Goal: Information Seeking & Learning: Learn about a topic

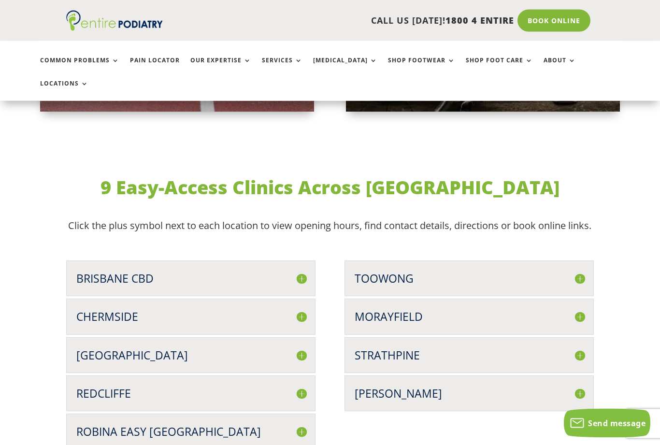
scroll to position [2401, 0]
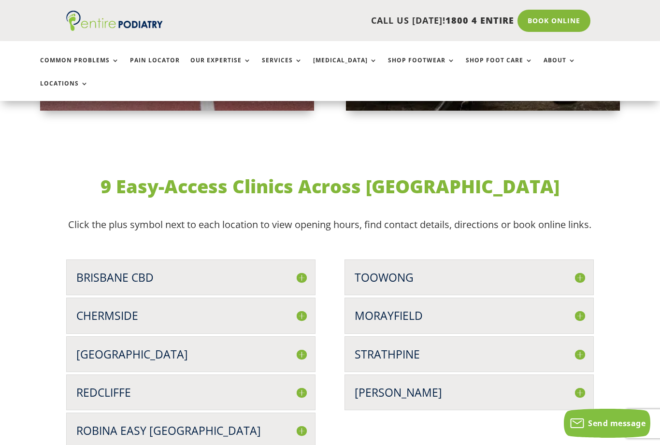
click at [405, 347] on h3 "Strathpine" at bounding box center [469, 354] width 229 height 15
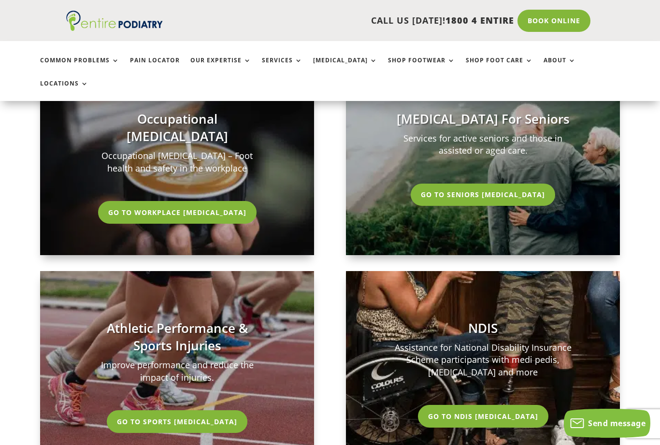
scroll to position [2009, 0]
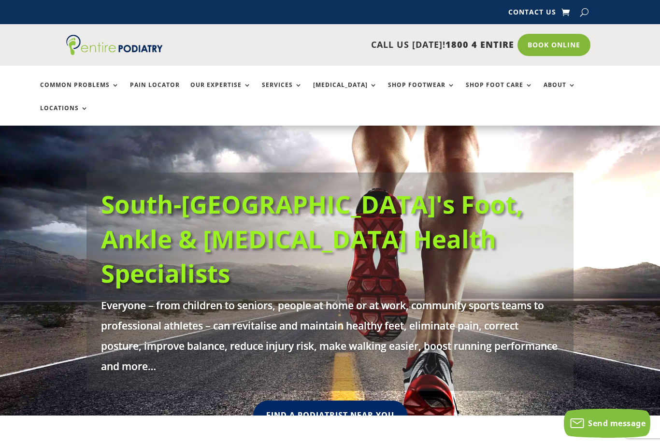
click at [282, 89] on link "Services" at bounding box center [282, 92] width 41 height 21
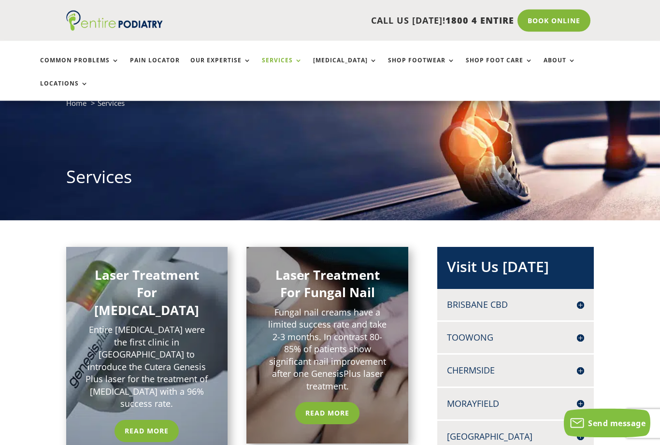
scroll to position [35, 0]
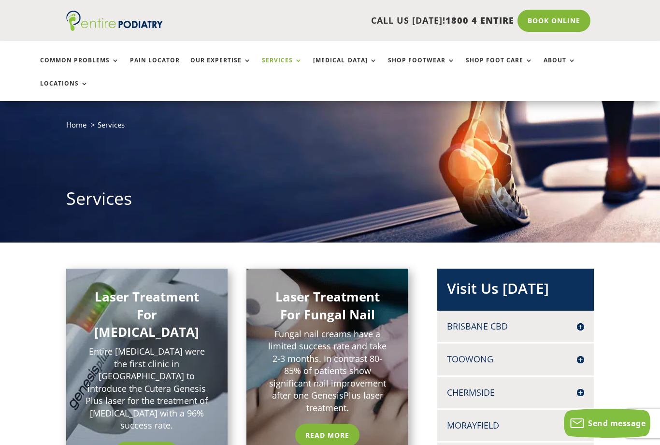
click at [334, 424] on link "Read More" at bounding box center [327, 435] width 64 height 22
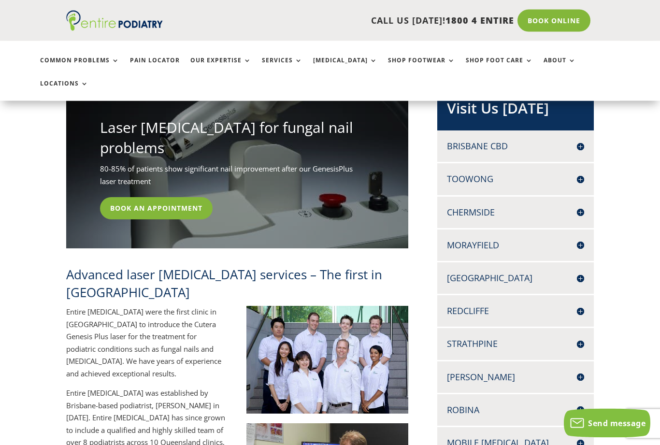
scroll to position [215, 0]
click at [489, 338] on h4 "Strathpine" at bounding box center [515, 344] width 137 height 12
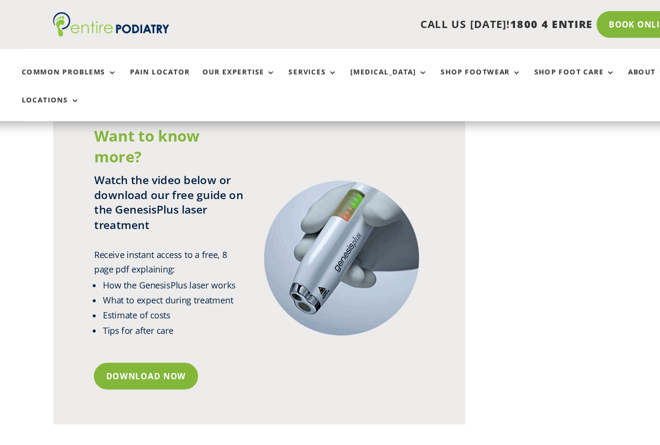
scroll to position [2204, 0]
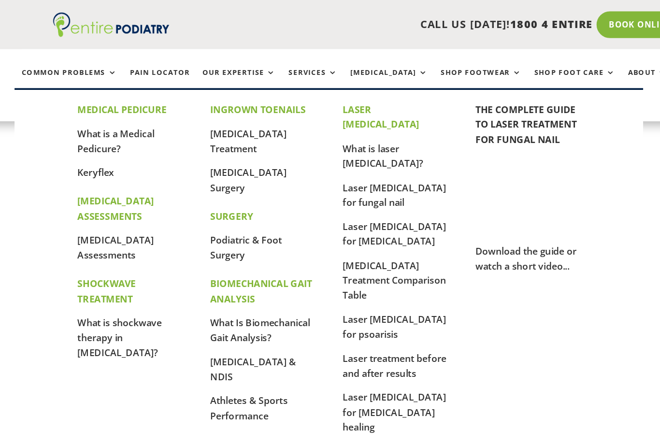
click at [359, 118] on link "What is laser [MEDICAL_DATA]?" at bounding box center [340, 129] width 67 height 23
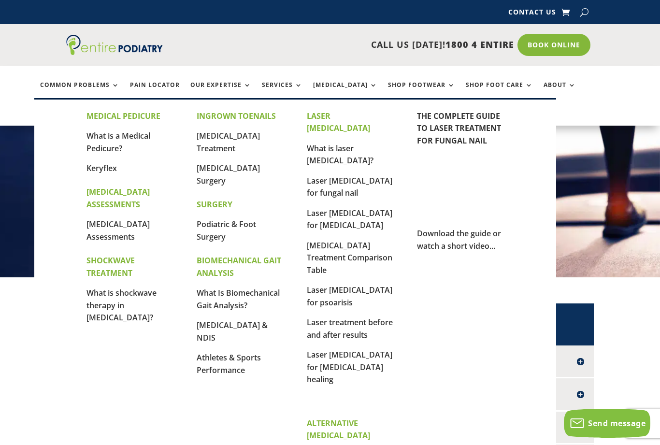
click at [344, 349] on link "Laser [MEDICAL_DATA] for [MEDICAL_DATA] healing" at bounding box center [350, 366] width 86 height 35
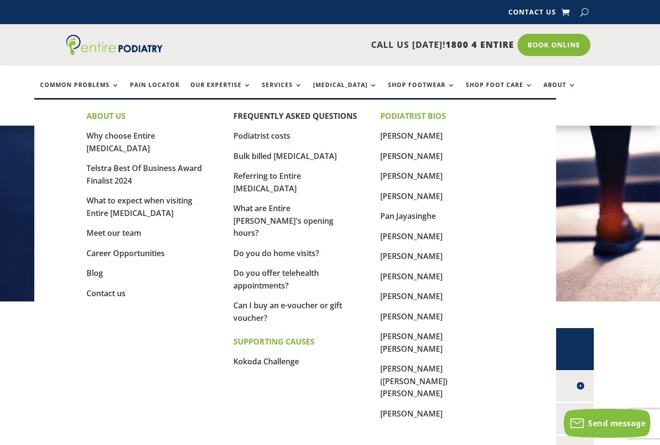
click at [286, 139] on link "Podiatrist costs" at bounding box center [261, 135] width 57 height 11
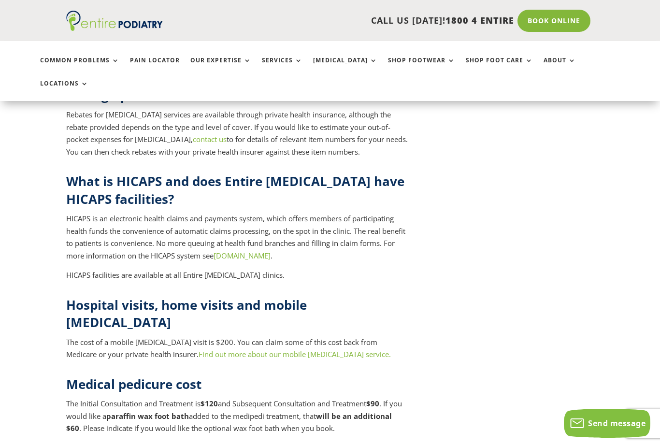
scroll to position [3816, 0]
